Goal: Transaction & Acquisition: Book appointment/travel/reservation

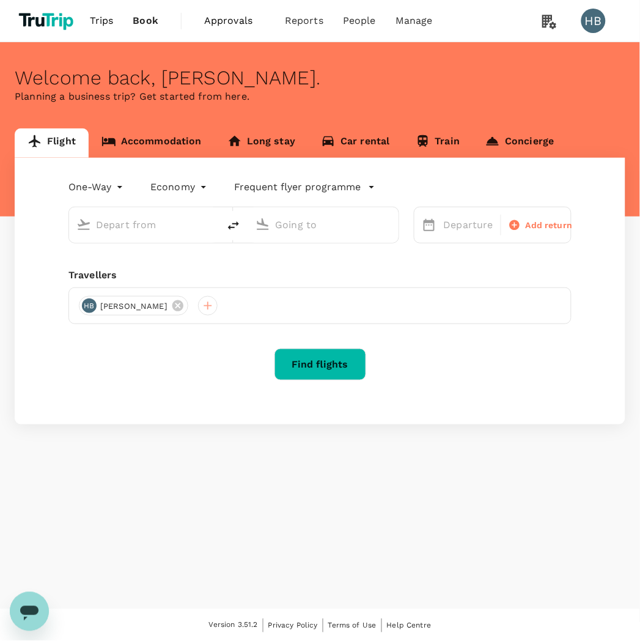
type input "roundtrip"
type input "Toulouse Blagnac Intl (TLS)"
type input "Munich (MUC)"
